Goal: Transaction & Acquisition: Book appointment/travel/reservation

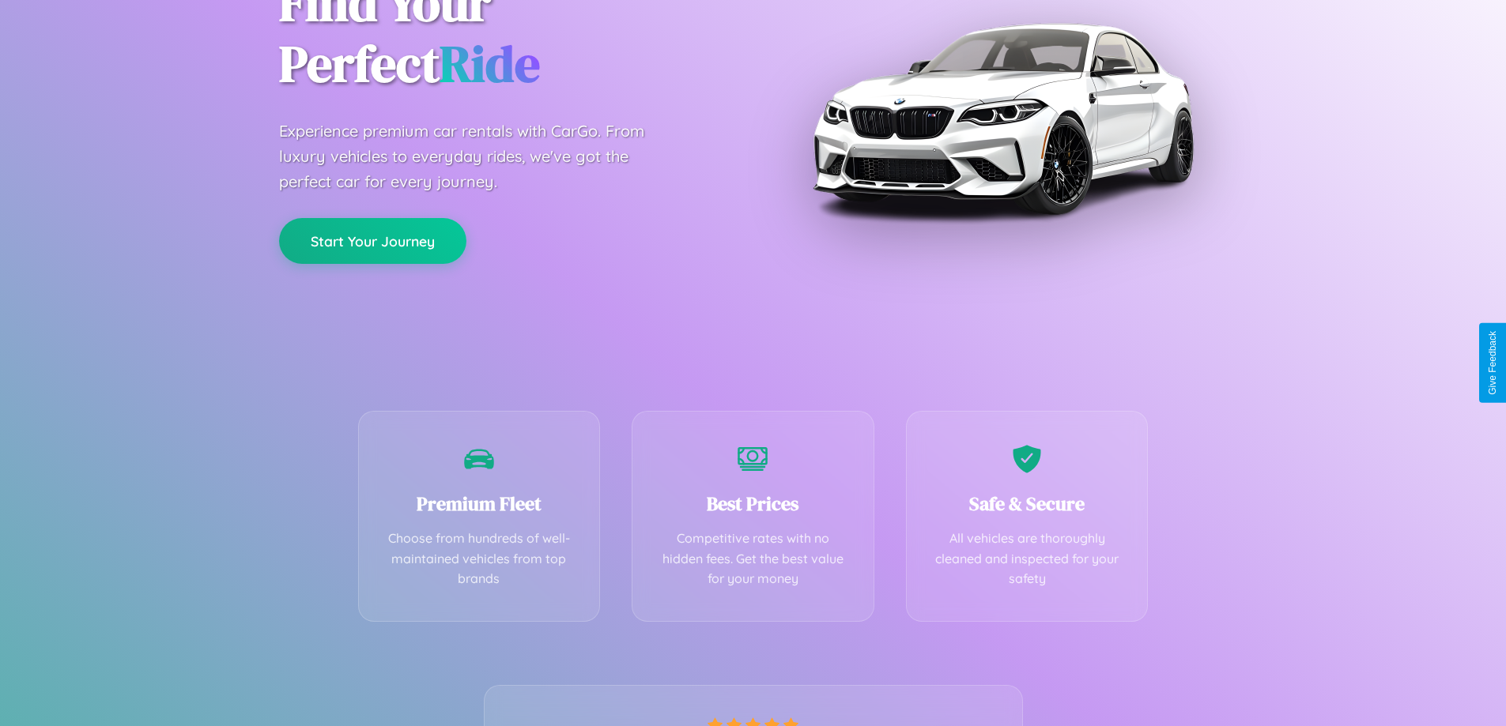
scroll to position [311, 0]
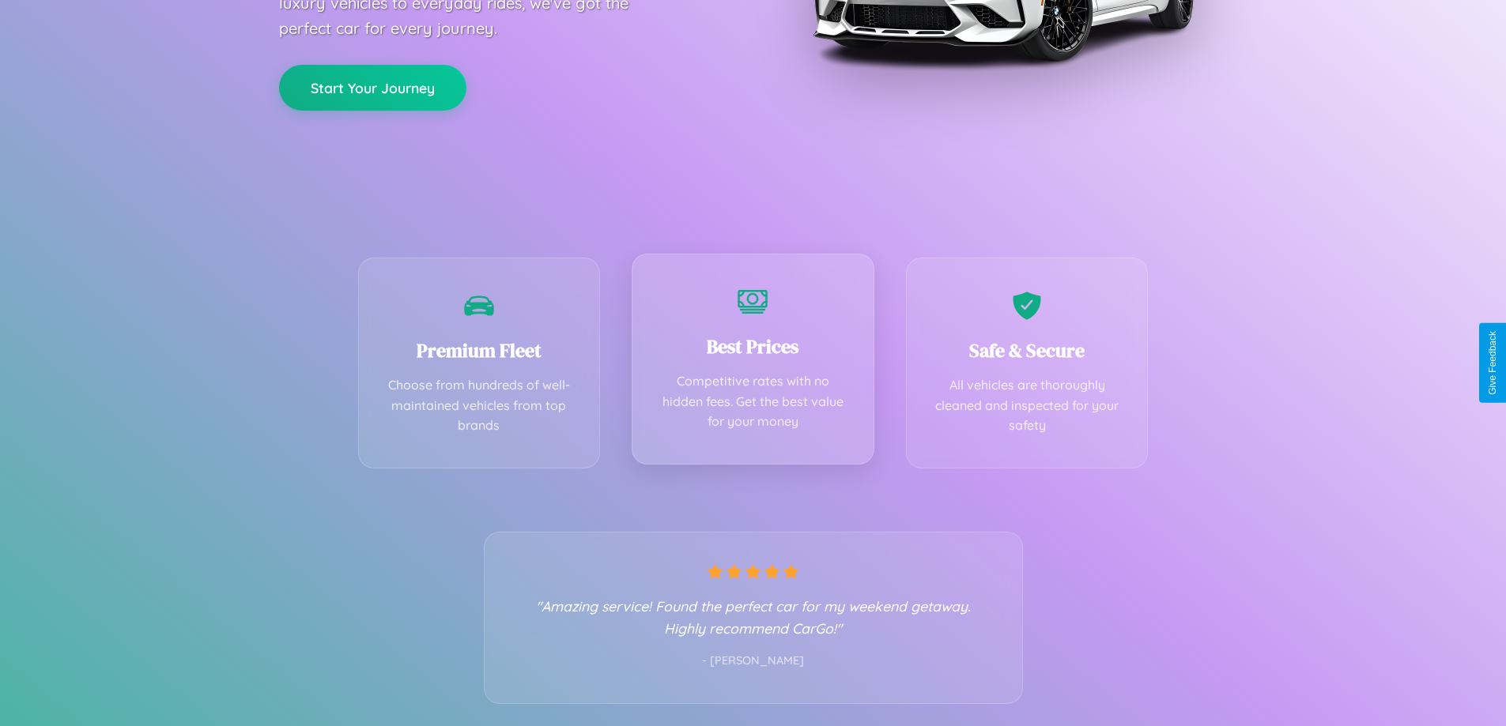
click at [753, 363] on div "Best Prices Competitive rates with no hidden fees. Get the best value for your …" at bounding box center [753, 359] width 243 height 211
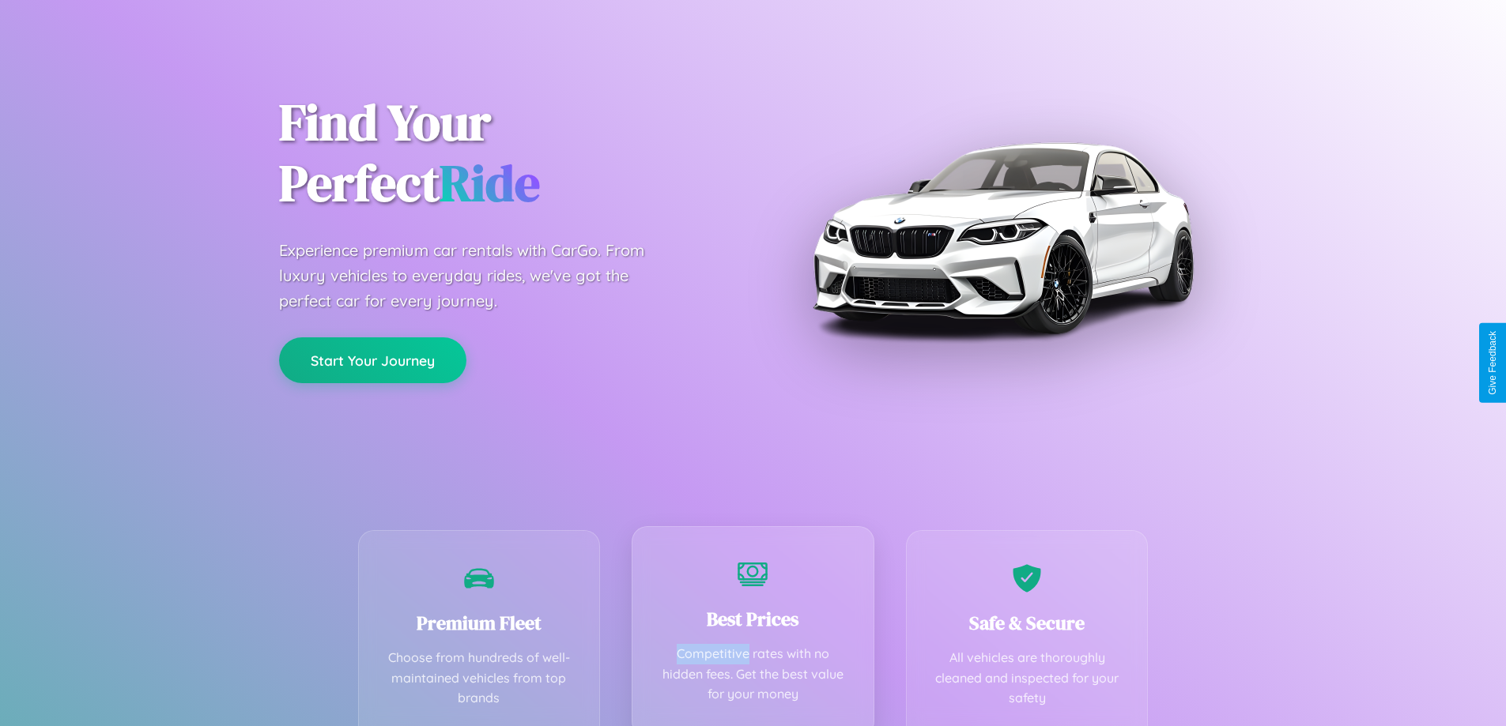
scroll to position [0, 0]
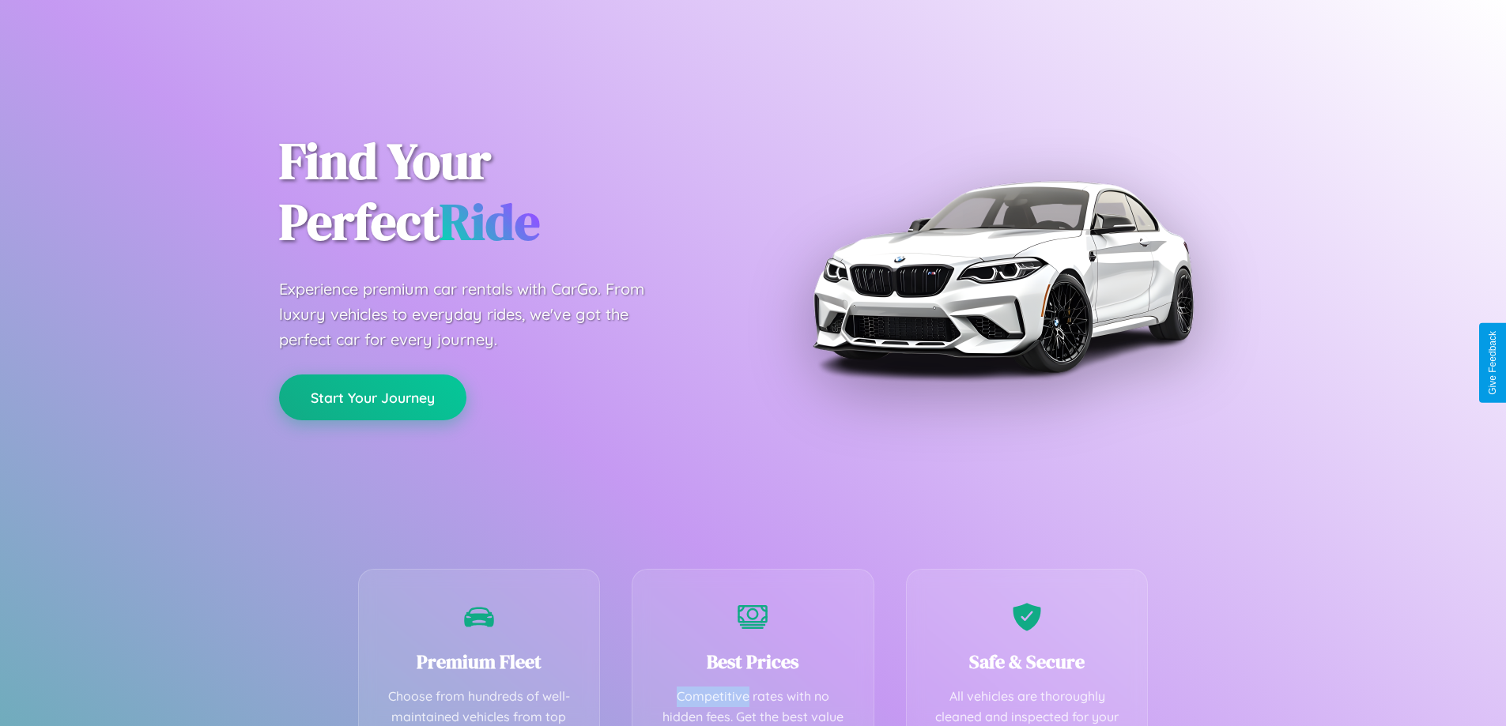
click at [372, 398] on button "Start Your Journey" at bounding box center [372, 398] width 187 height 46
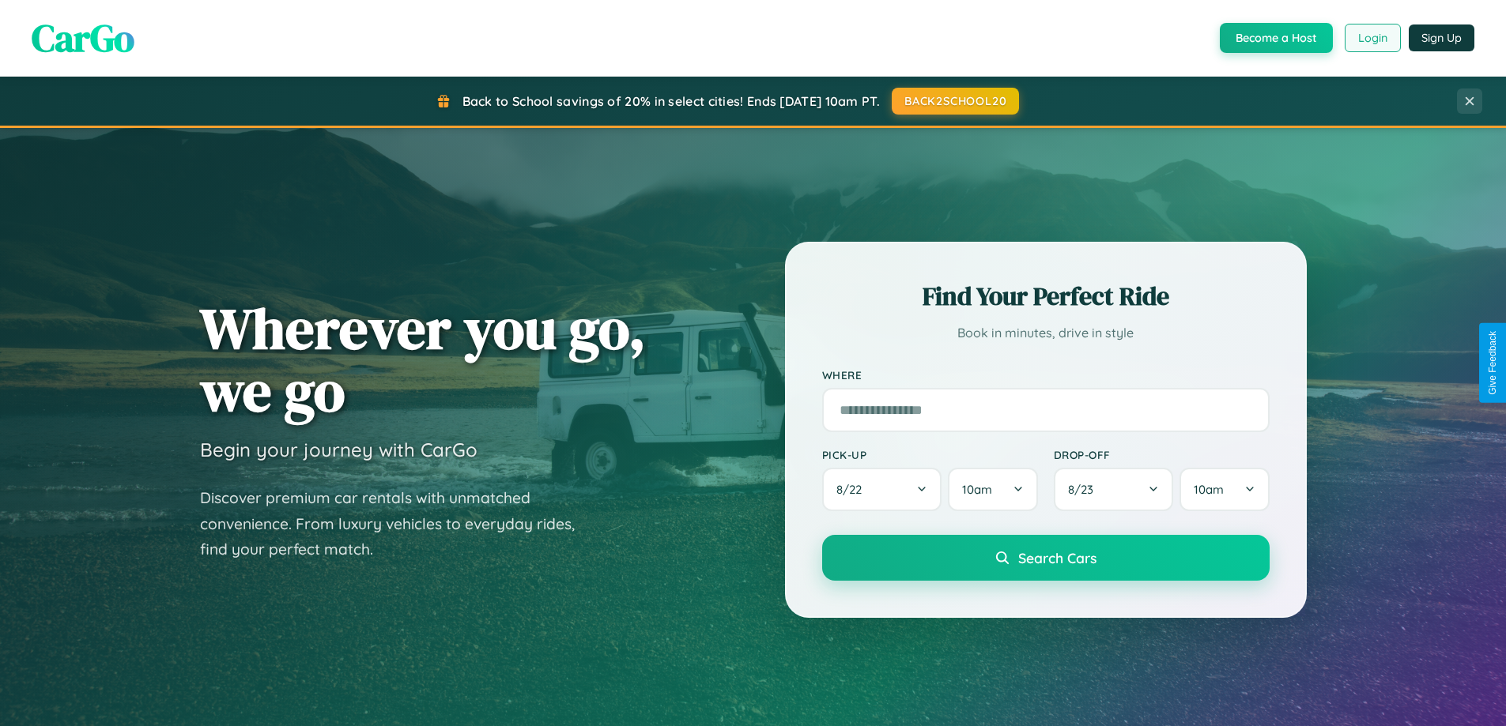
click at [1372, 38] on button "Login" at bounding box center [1373, 38] width 56 height 28
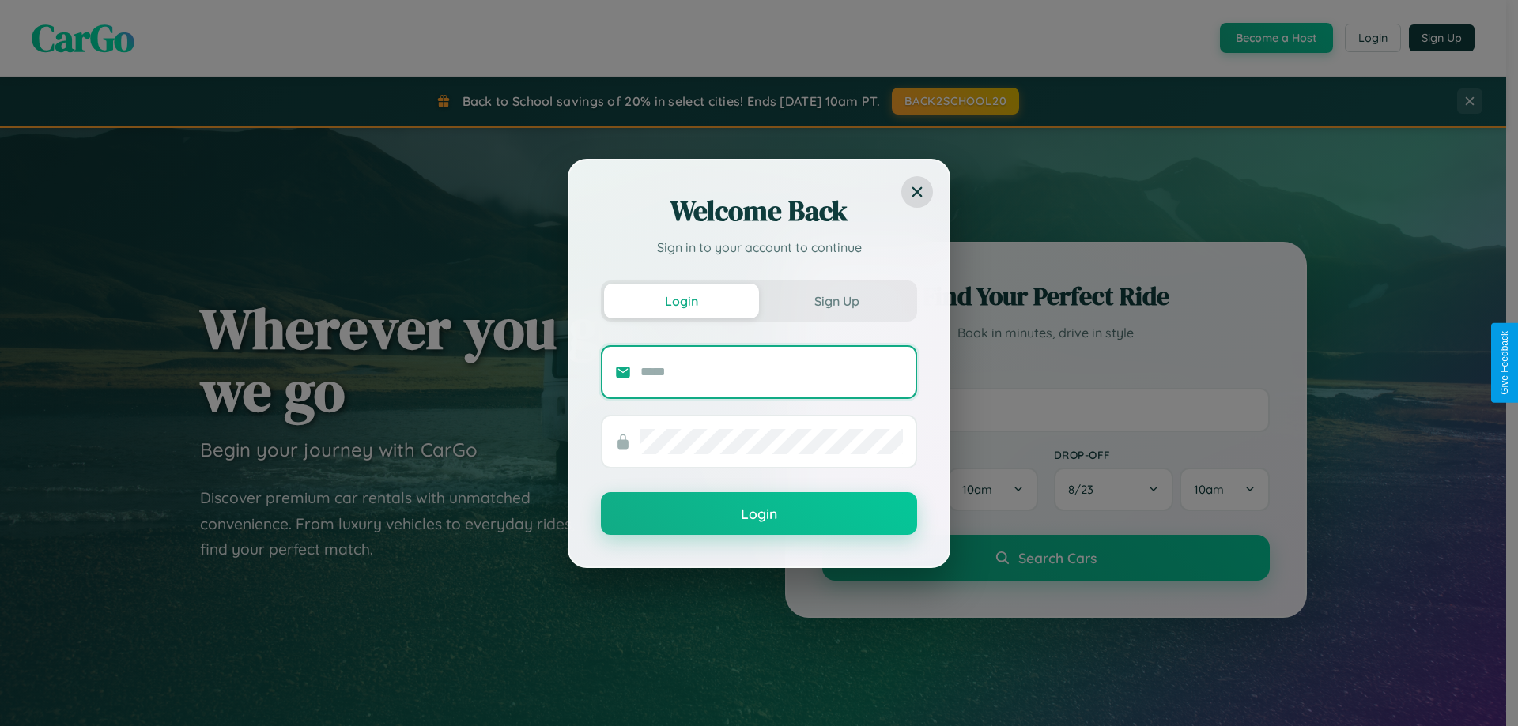
click at [772, 372] on input "text" at bounding box center [771, 372] width 262 height 25
type input "**********"
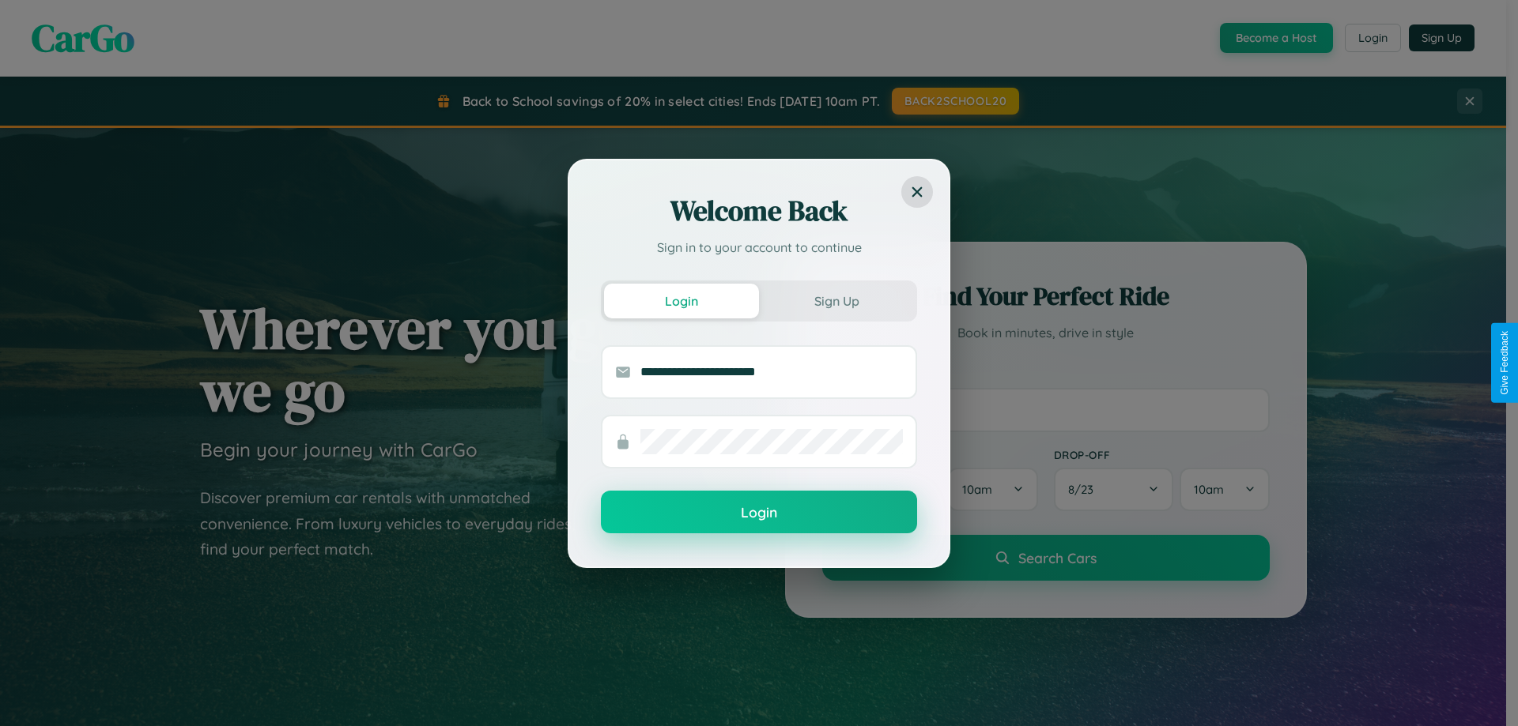
click at [759, 513] on button "Login" at bounding box center [759, 512] width 316 height 43
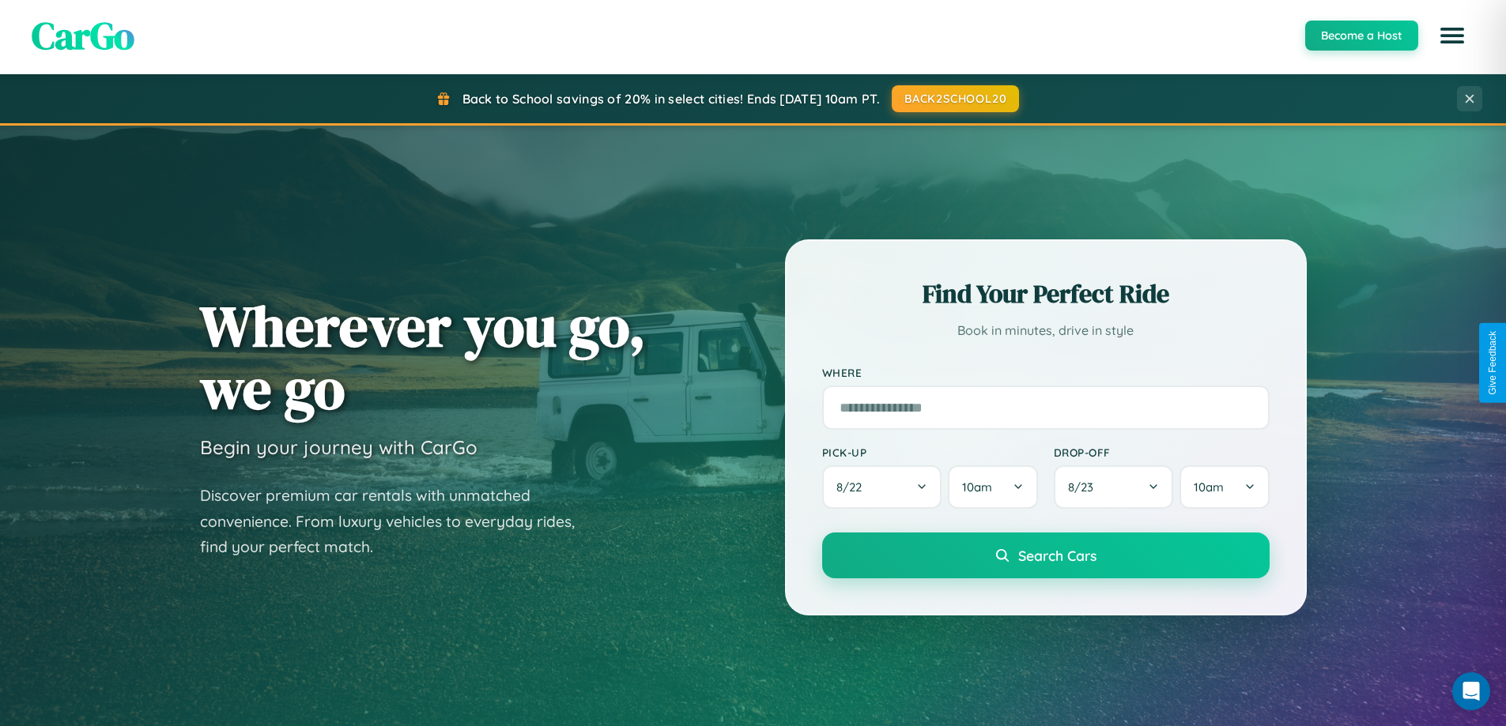
scroll to position [2540, 0]
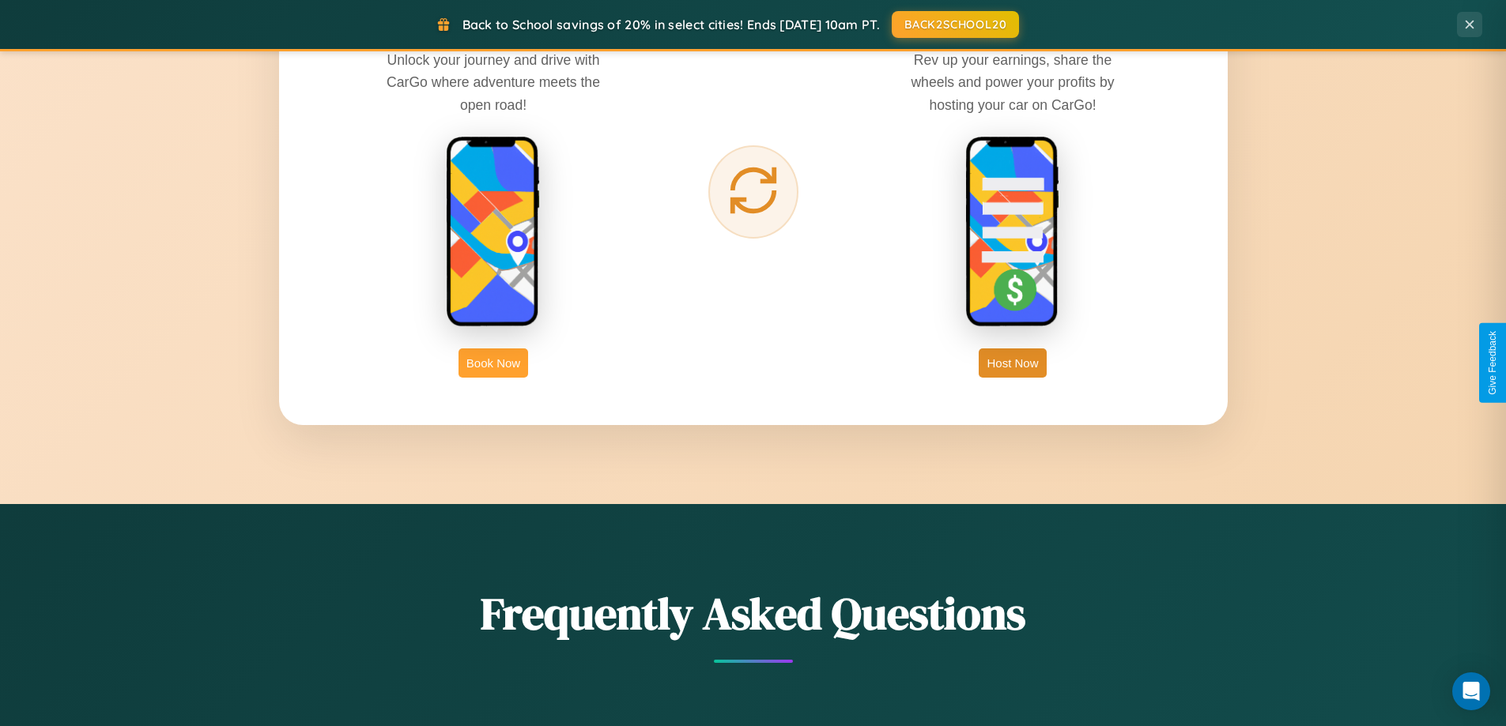
click at [493, 363] on button "Book Now" at bounding box center [493, 363] width 70 height 29
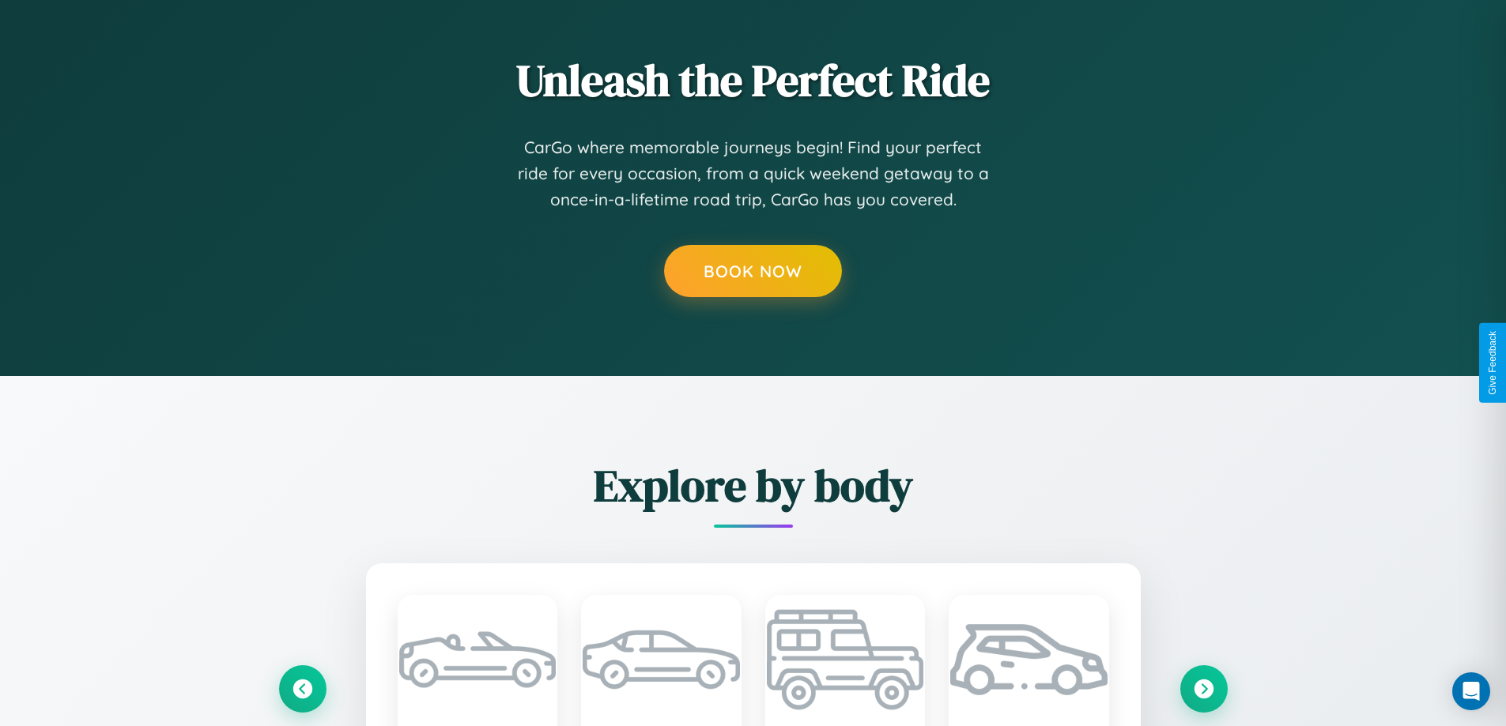
scroll to position [1603, 0]
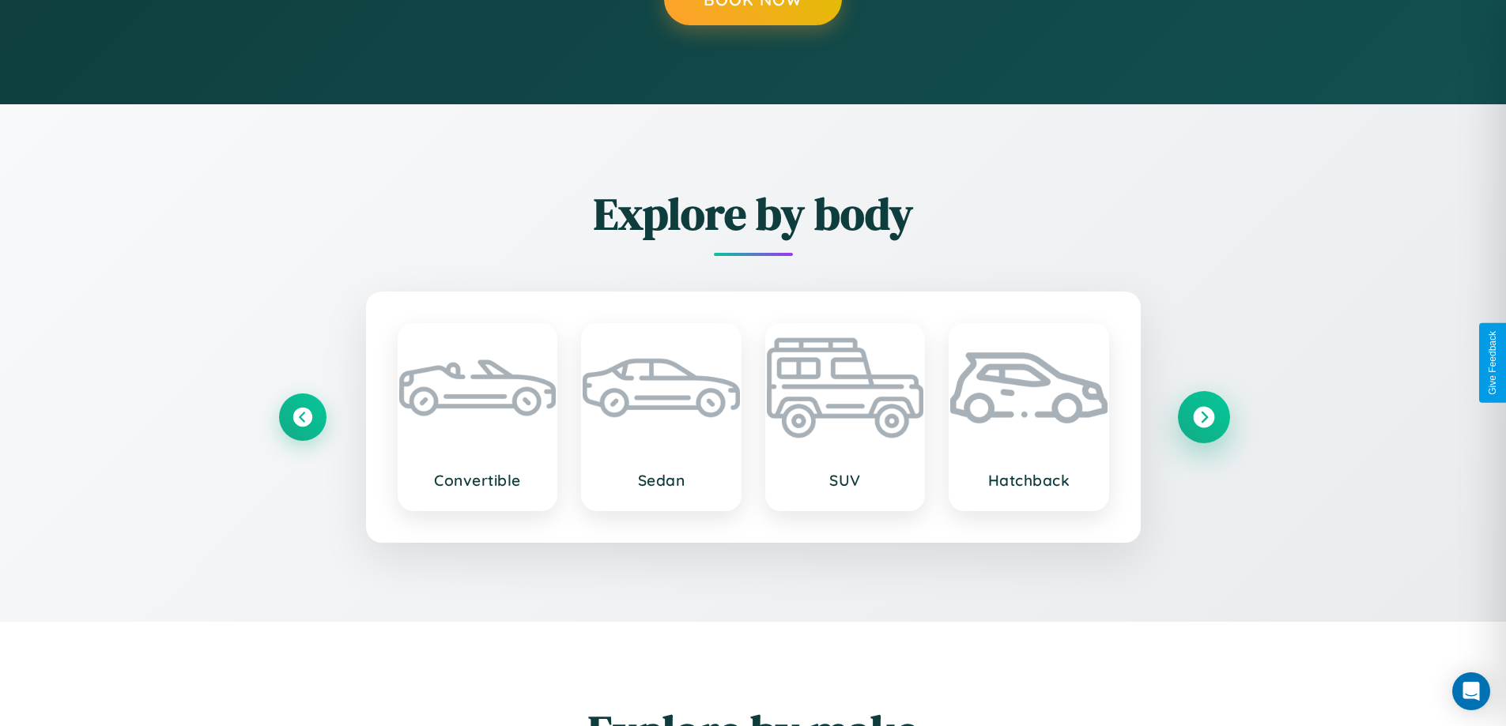
click at [1203, 417] on icon at bounding box center [1203, 416] width 21 height 21
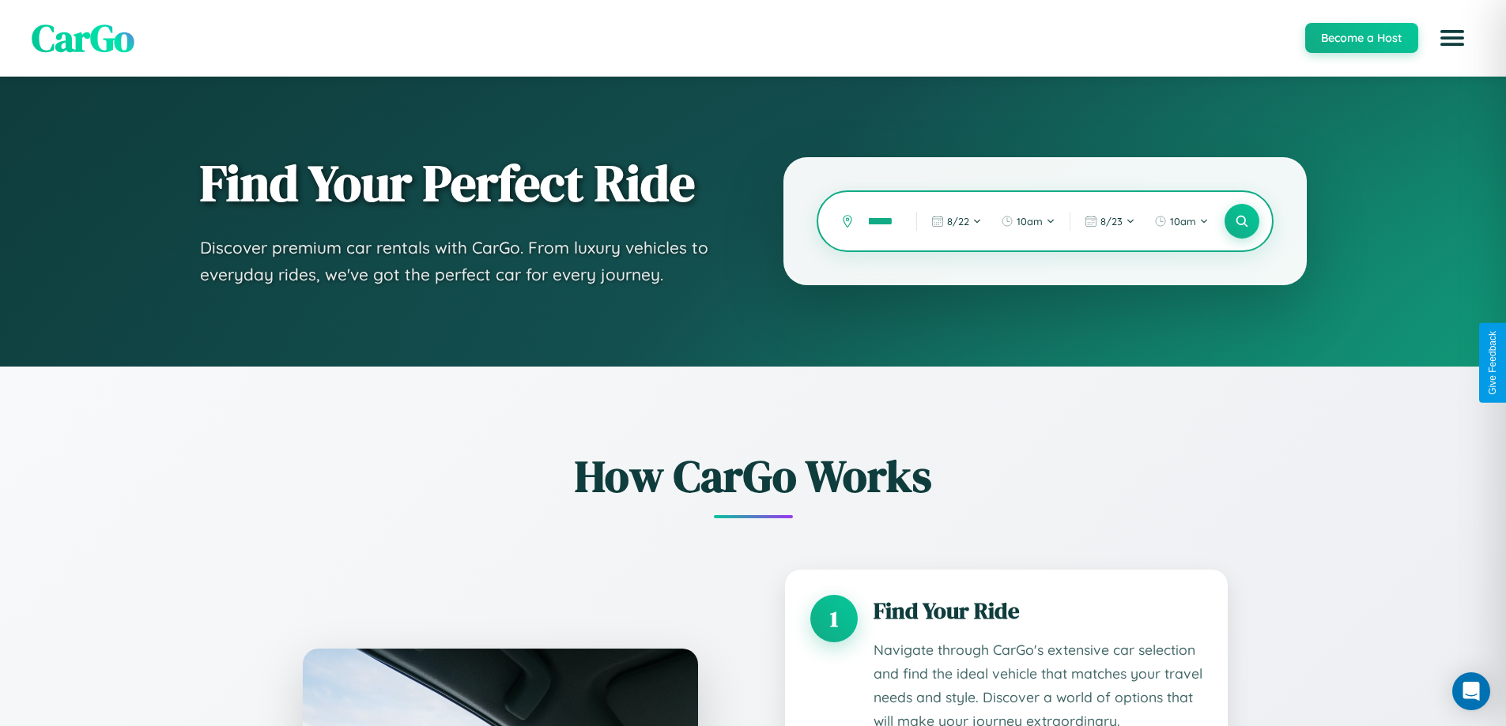
scroll to position [0, 15]
type input "******"
click at [1241, 221] on icon at bounding box center [1241, 221] width 15 height 15
